Goal: Find specific page/section: Find specific page/section

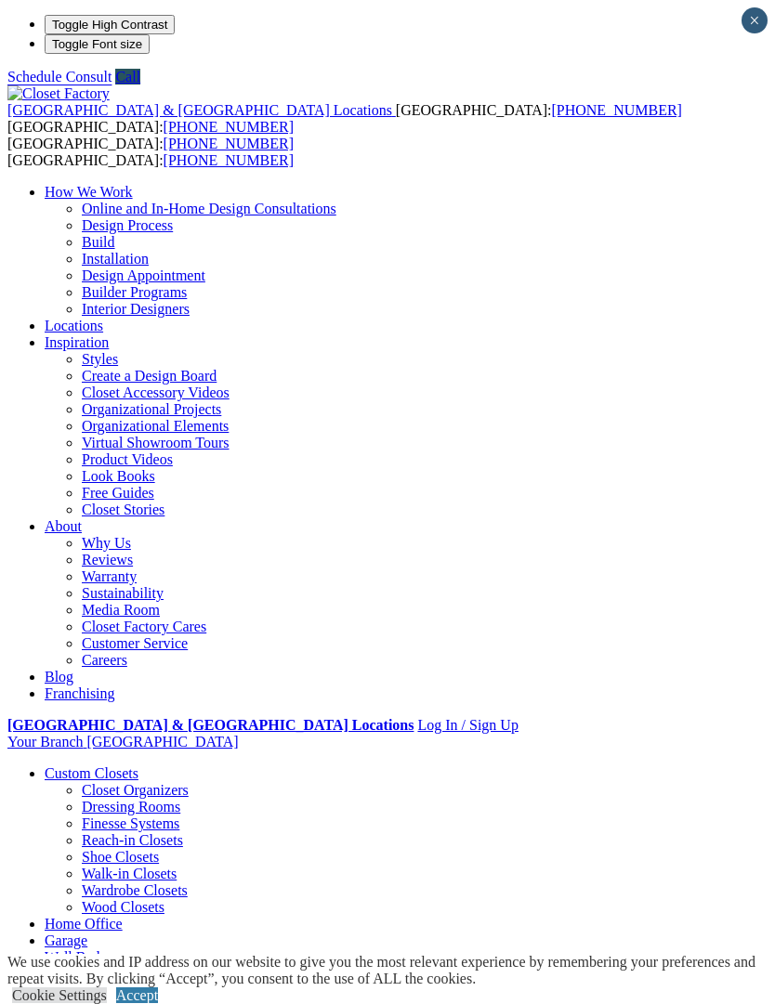
click at [0, 0] on div at bounding box center [0, 0] width 0 height 0
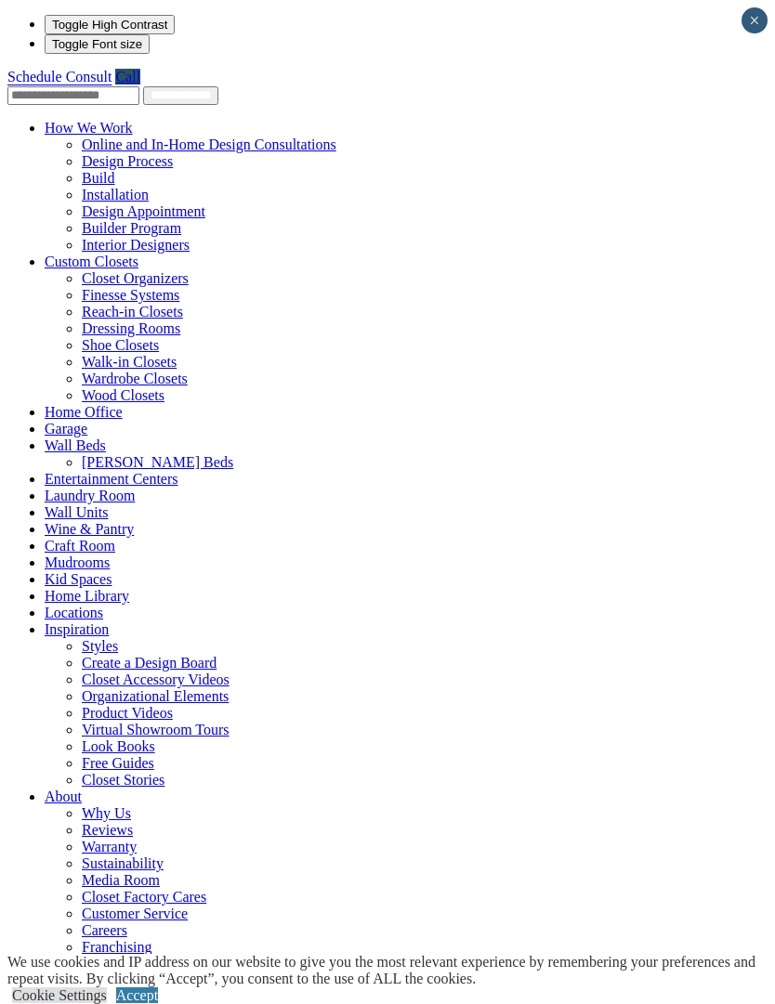
click at [70, 488] on link "Laundry Room" at bounding box center [90, 496] width 90 height 16
click at [45, 488] on link "Laundry Room" at bounding box center [90, 496] width 90 height 16
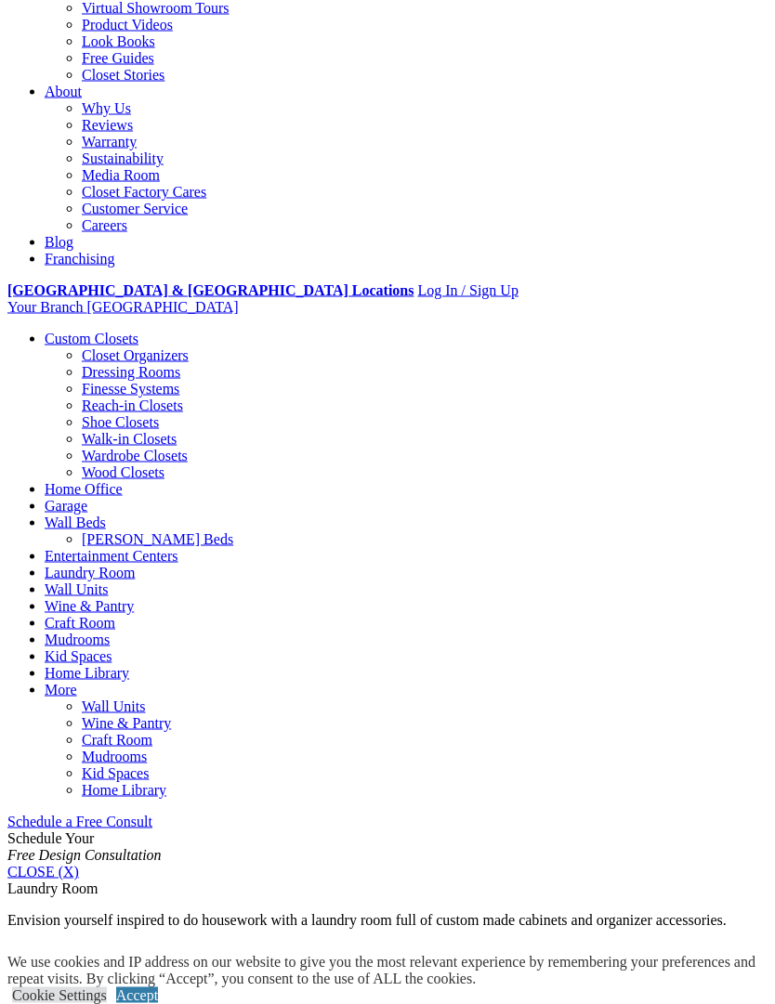
scroll to position [393, 0]
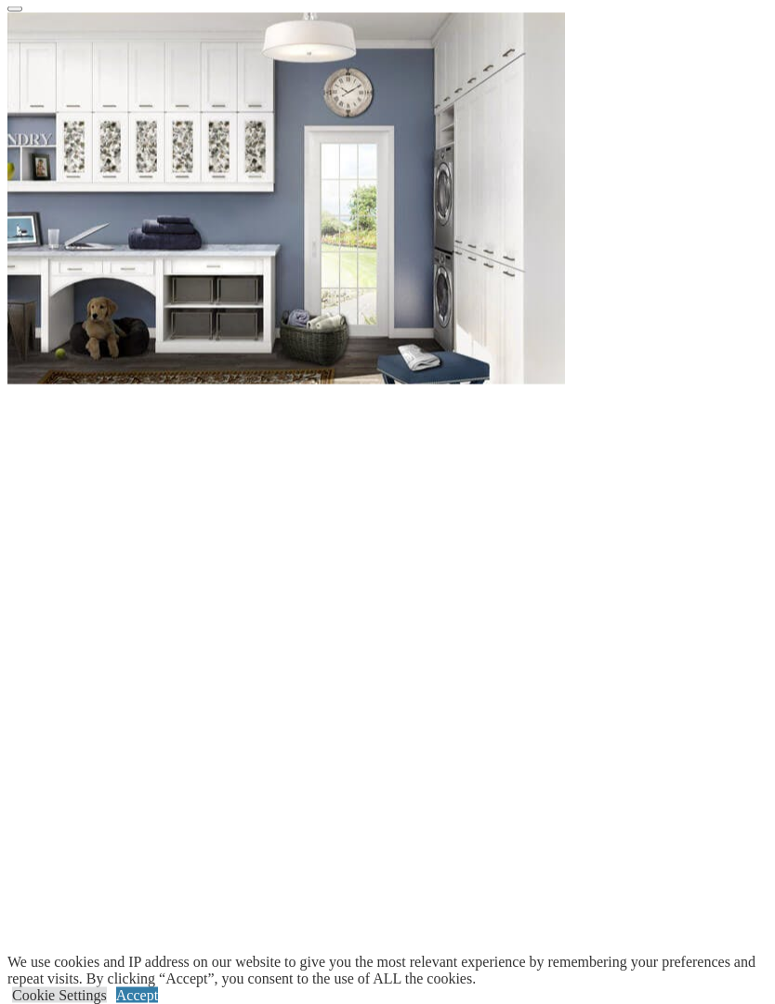
scroll to position [1796, 0]
